Goal: Task Accomplishment & Management: Manage account settings

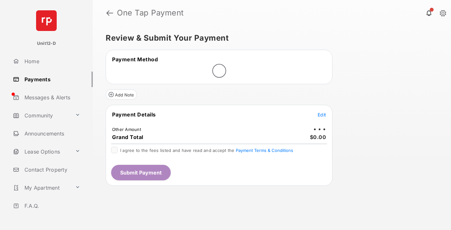
click at [322, 114] on span "Edit" at bounding box center [322, 114] width 8 height 5
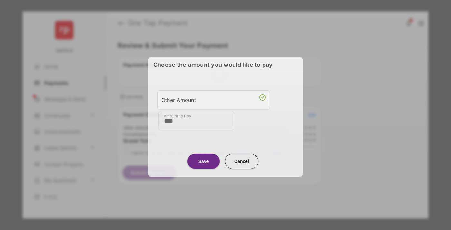
type input "****"
click at [204, 160] on button "Save" at bounding box center [203, 160] width 32 height 15
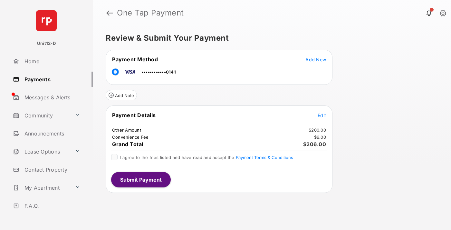
click at [322, 115] on span "Edit" at bounding box center [322, 114] width 8 height 5
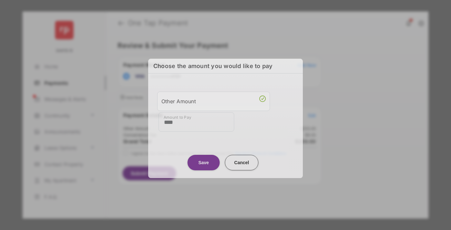
click at [204, 162] on button "Save" at bounding box center [203, 162] width 32 height 15
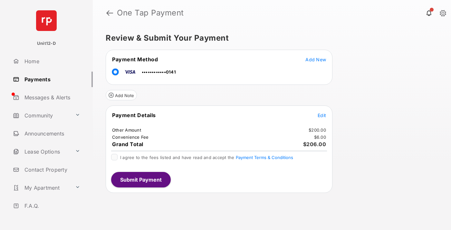
click at [140, 179] on button "Submit Payment" at bounding box center [141, 179] width 60 height 15
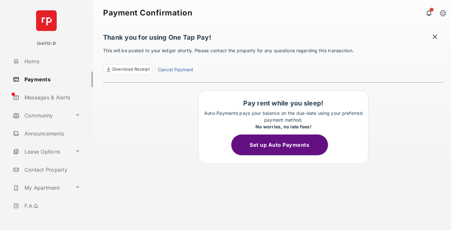
click at [283, 145] on button "Set up Auto Payments" at bounding box center [279, 144] width 97 height 21
